Goal: Information Seeking & Learning: Learn about a topic

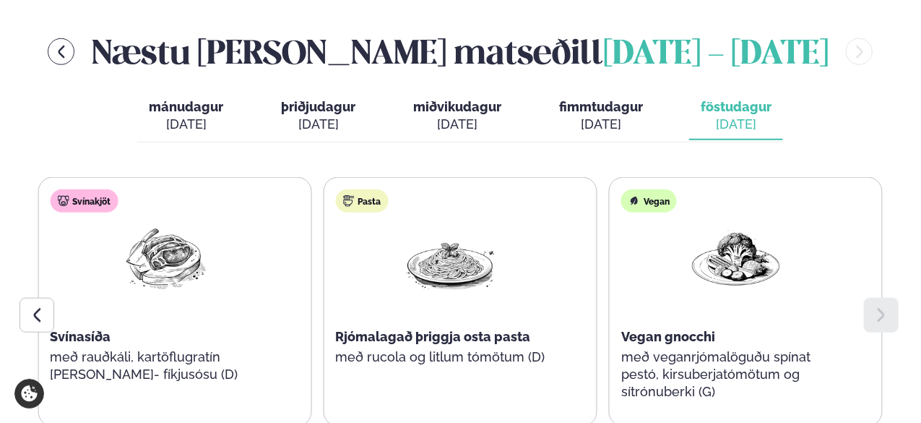
scroll to position [650, 0]
click at [64, 46] on icon "menu-btn-left" at bounding box center [61, 52] width 7 height 12
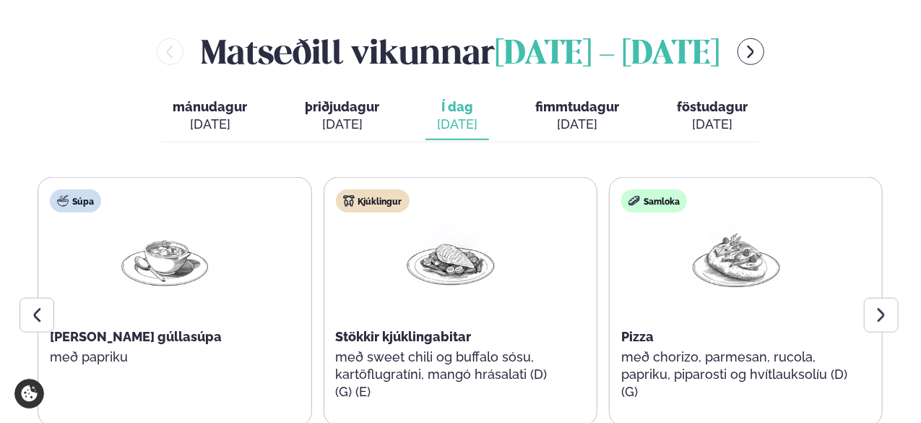
click at [587, 116] on div "[DATE]" at bounding box center [577, 124] width 84 height 17
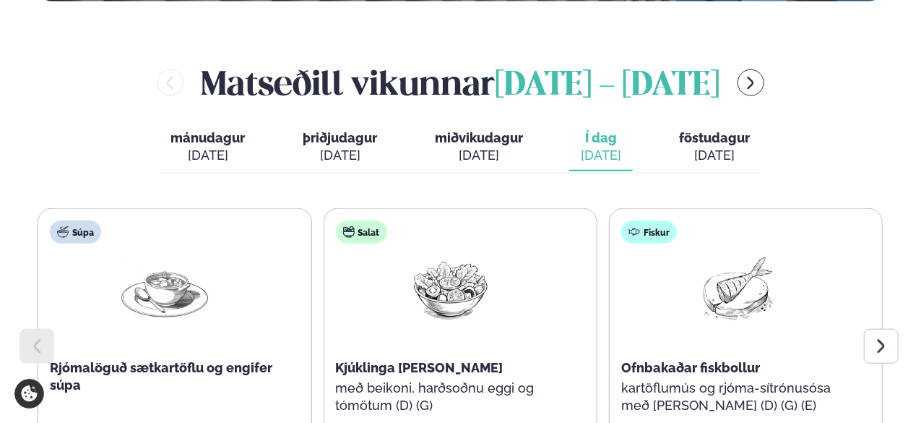
scroll to position [622, 0]
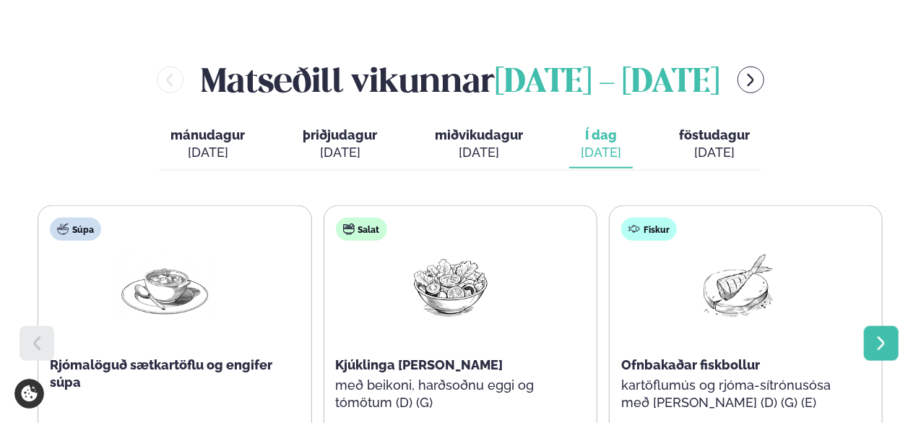
click at [873, 334] on icon at bounding box center [881, 342] width 17 height 17
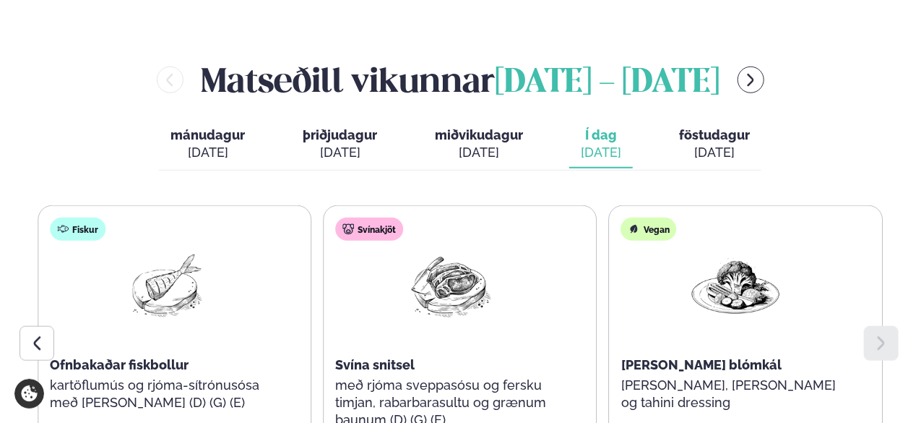
click at [720, 127] on span "föstudagur" at bounding box center [714, 134] width 71 height 15
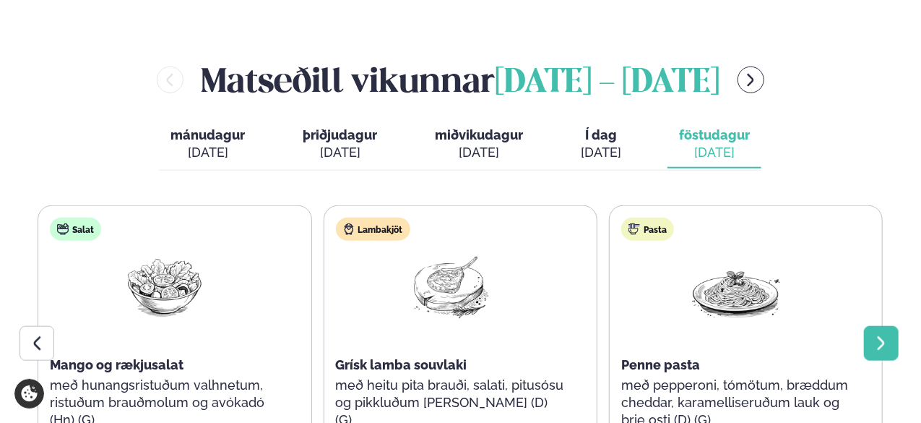
click at [875, 326] on div at bounding box center [881, 343] width 35 height 35
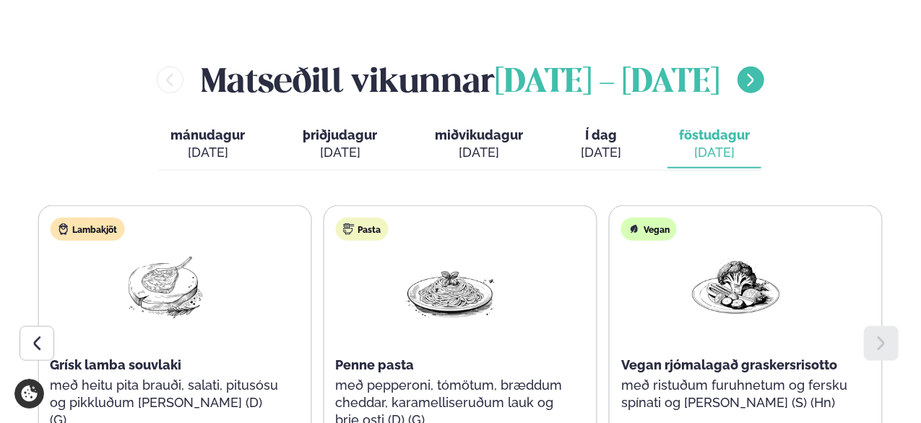
click at [753, 66] on button "menu-btn-right" at bounding box center [751, 79] width 27 height 27
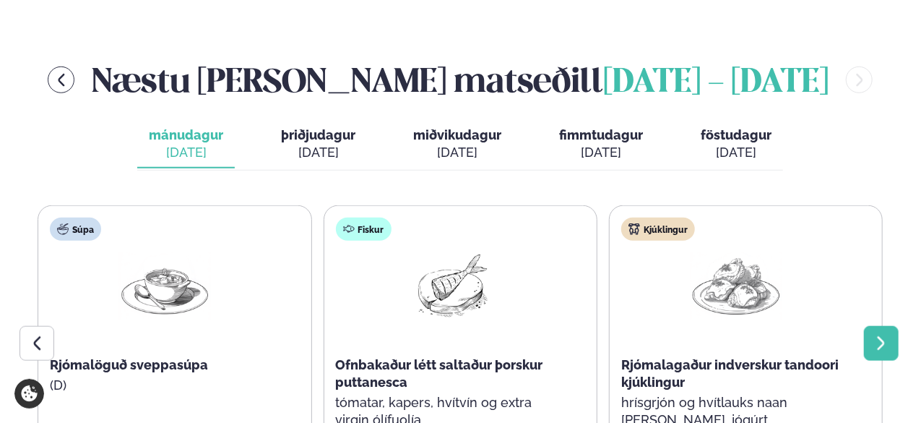
click at [881, 326] on div at bounding box center [881, 343] width 35 height 35
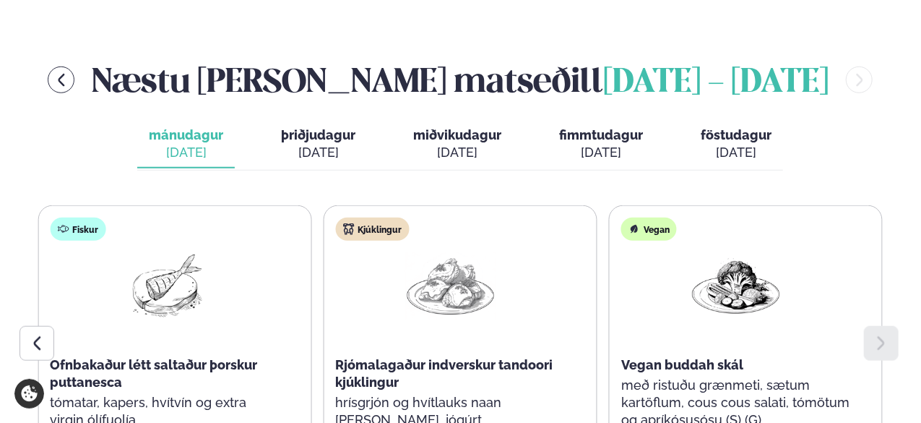
click at [312, 144] on div "[DATE]" at bounding box center [318, 152] width 74 height 17
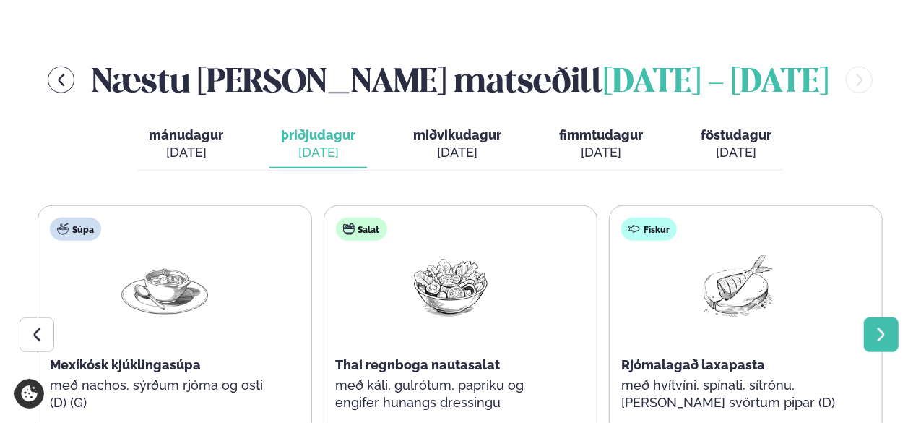
click at [876, 317] on div at bounding box center [881, 334] width 35 height 35
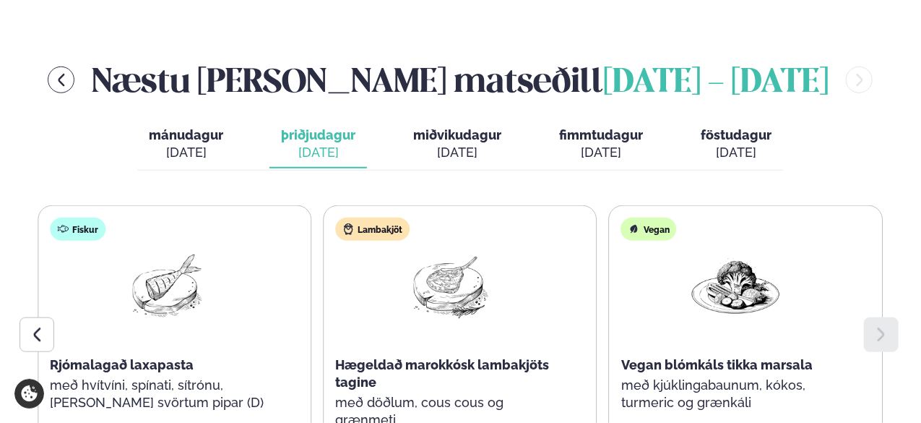
click at [469, 127] on span "miðvikudagur" at bounding box center [457, 134] width 88 height 15
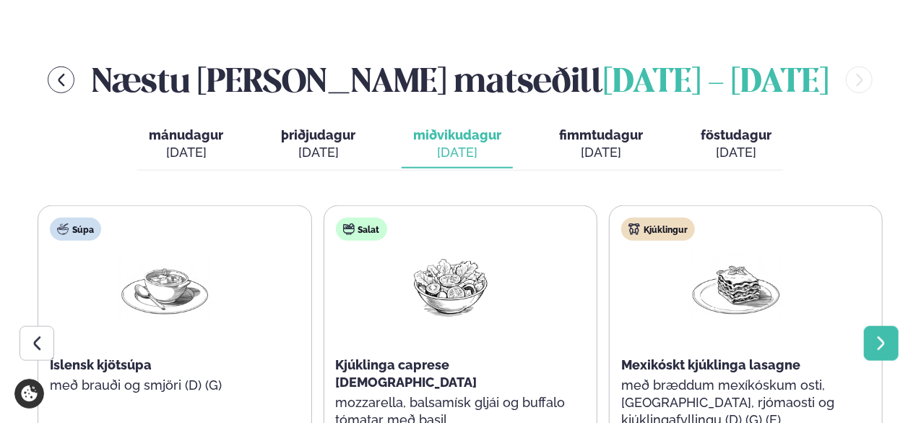
click at [870, 326] on div at bounding box center [881, 343] width 35 height 35
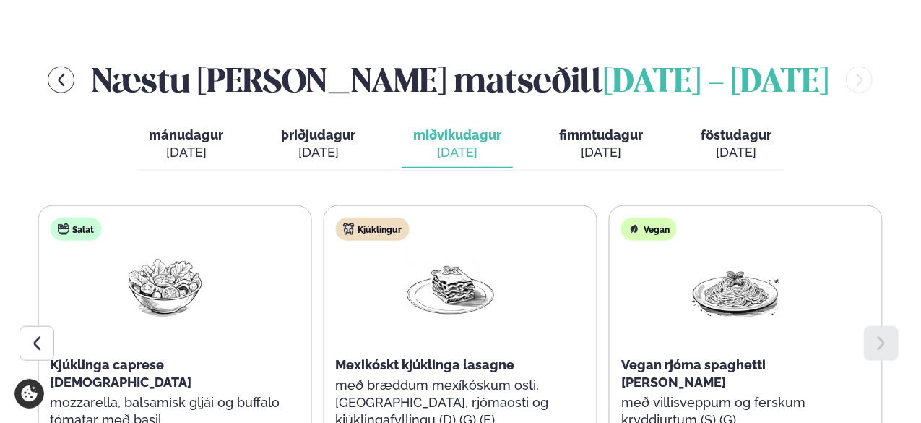
click at [537, 121] on div "mánudagur mán. [DATE] þriðjudagur þri. [DATE] miðvikudagur mið. [DATE] fimmtuda…" at bounding box center [460, 146] width 646 height 50
click at [642, 144] on div "[DATE]" at bounding box center [601, 152] width 84 height 17
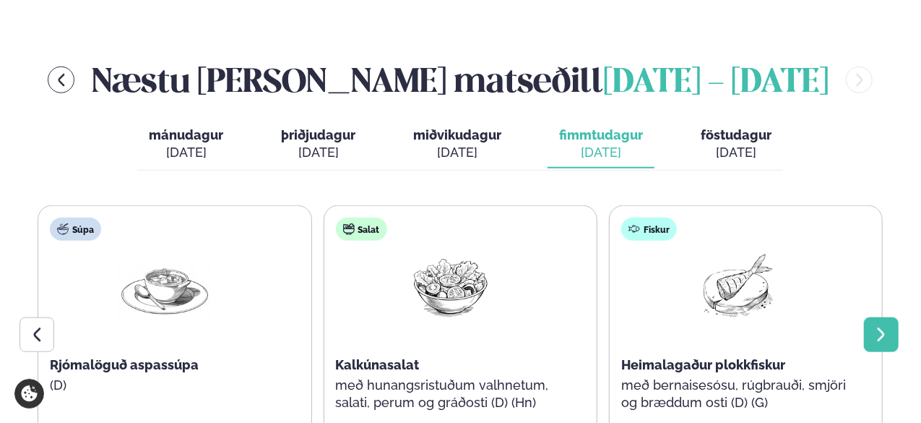
click at [878, 326] on icon at bounding box center [881, 334] width 17 height 17
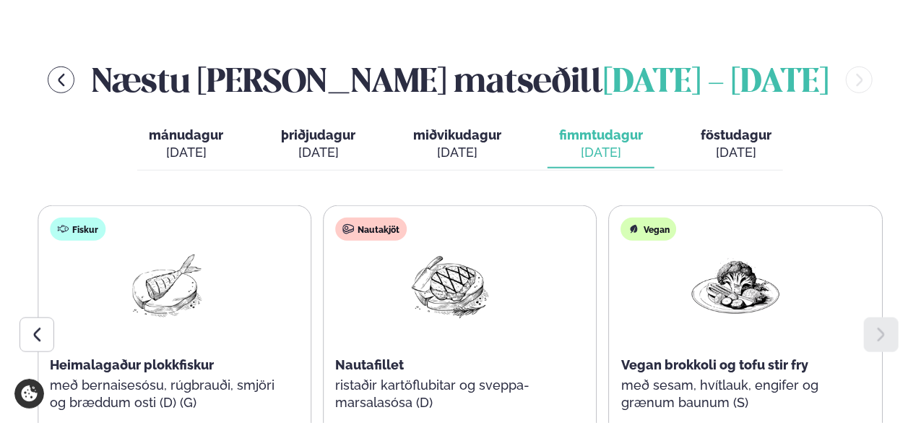
click at [725, 144] on div "[DATE]" at bounding box center [736, 152] width 71 height 17
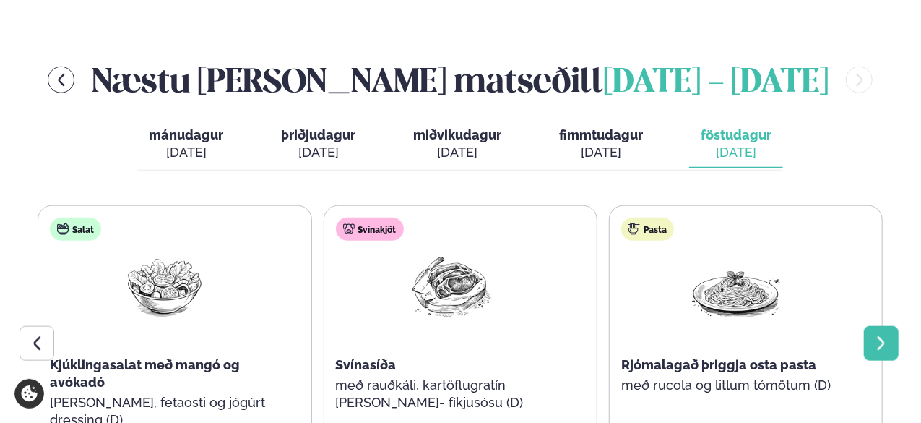
click at [875, 334] on icon at bounding box center [881, 342] width 17 height 17
